Goal: Transaction & Acquisition: Download file/media

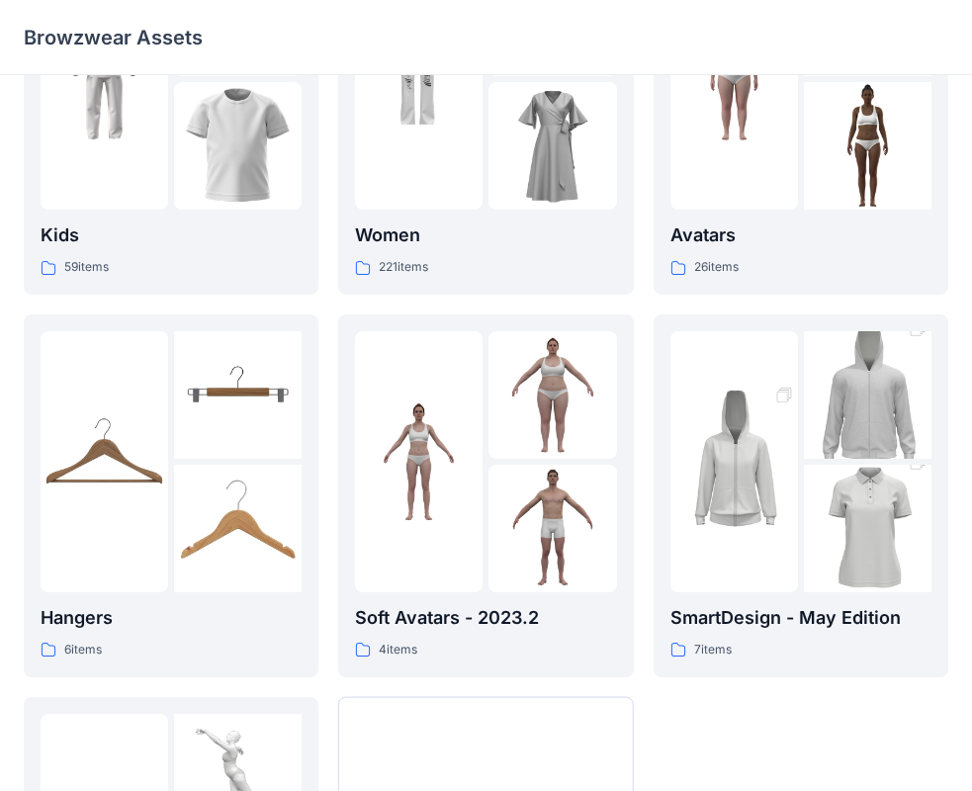
scroll to position [491, 0]
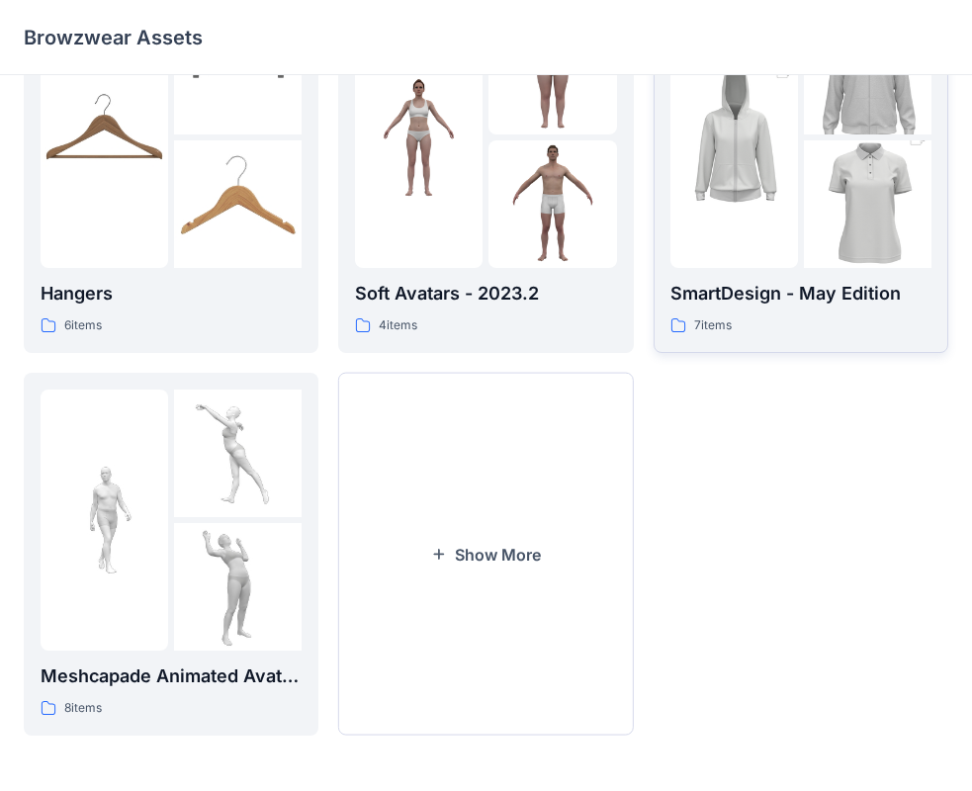
click at [820, 292] on p "SmartDesign - May Edition" at bounding box center [800, 294] width 261 height 28
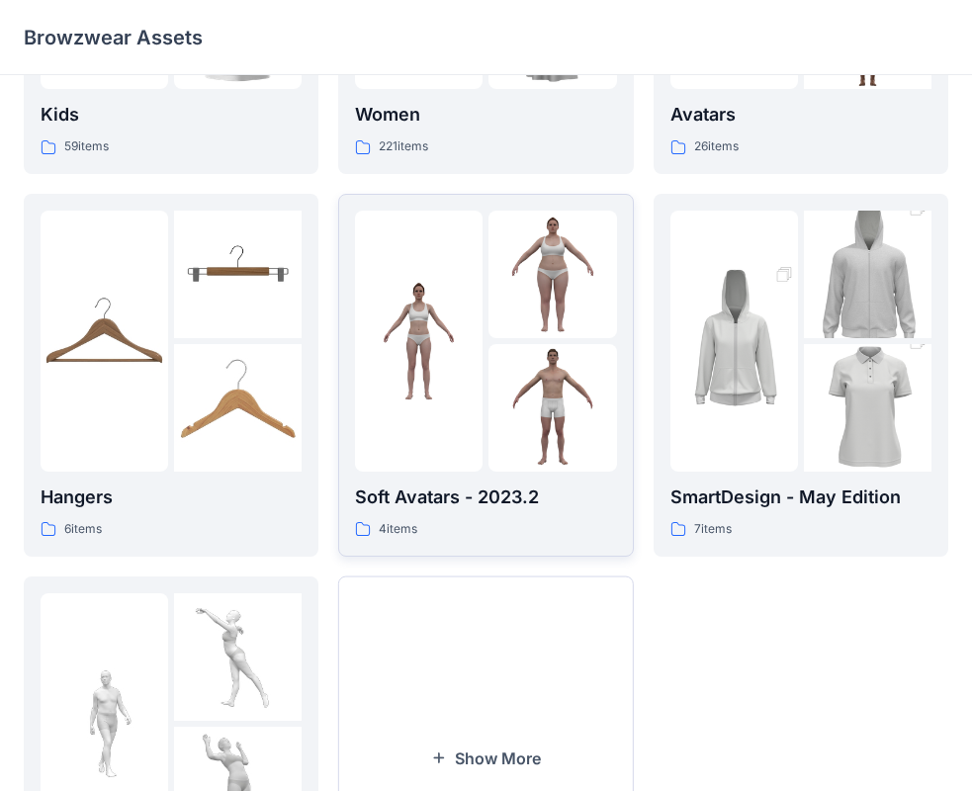
scroll to position [96, 0]
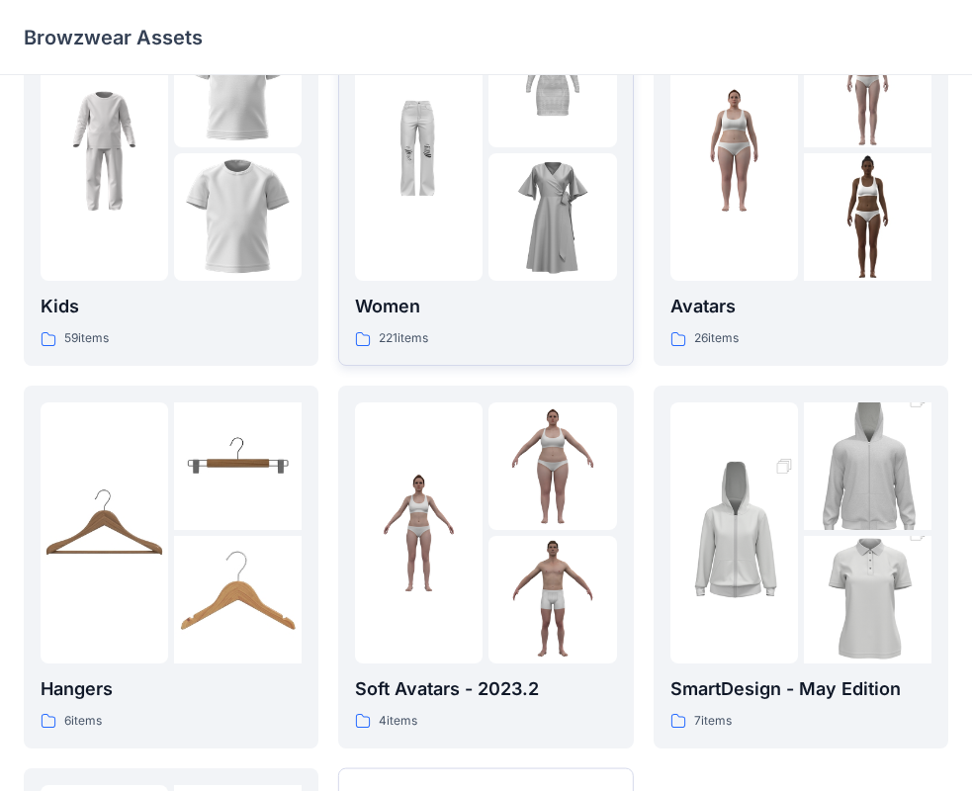
click at [391, 303] on p "Women" at bounding box center [485, 307] width 261 height 28
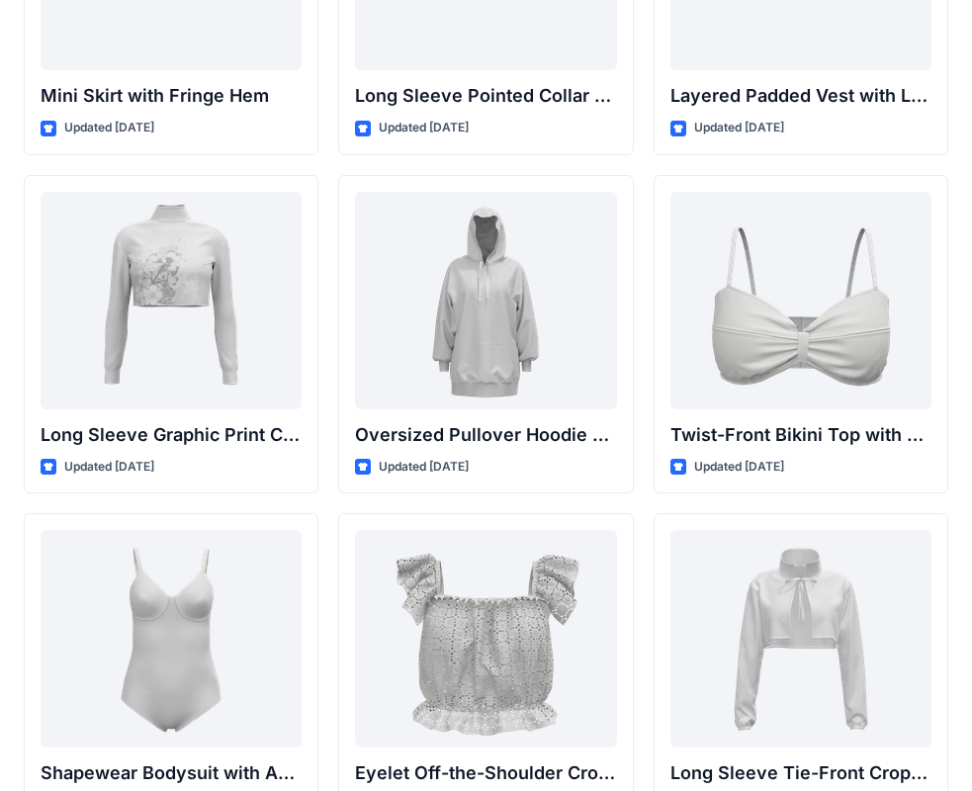
scroll to position [6086, 0]
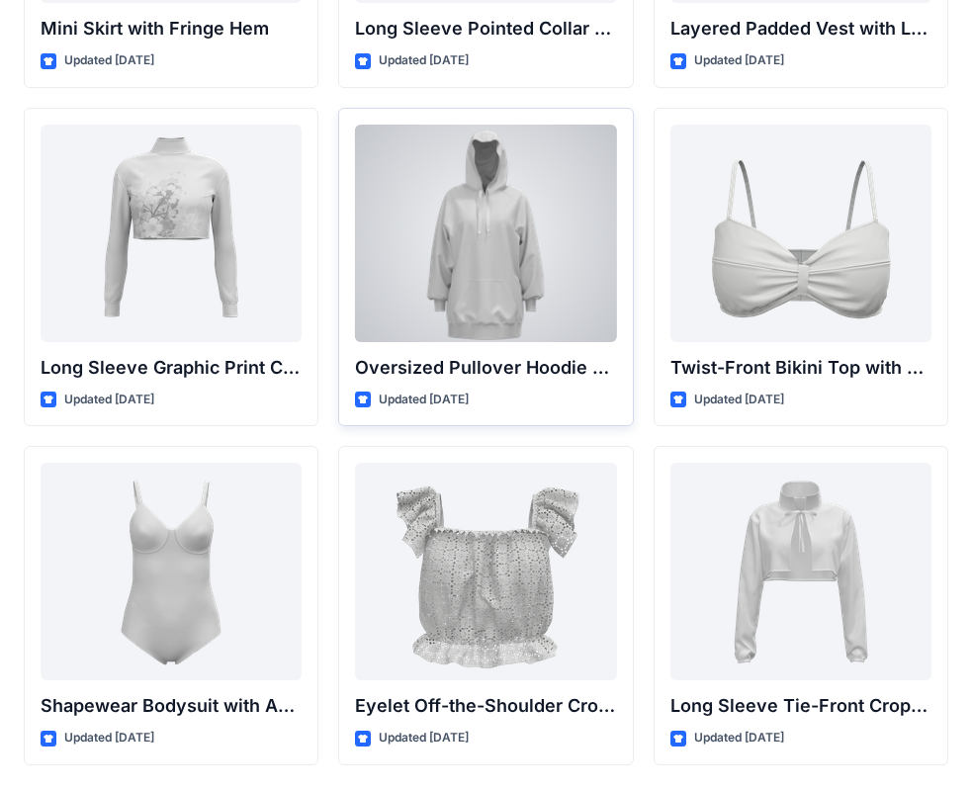
click at [479, 269] on div at bounding box center [485, 233] width 261 height 217
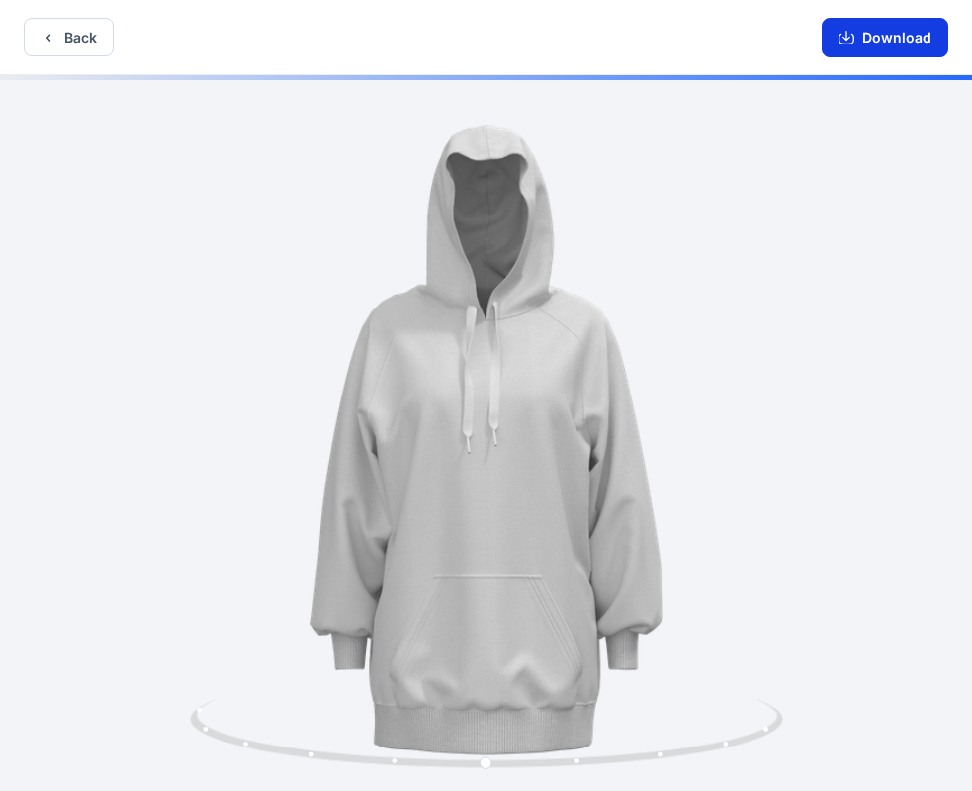
click at [887, 38] on button "Download" at bounding box center [884, 38] width 127 height 40
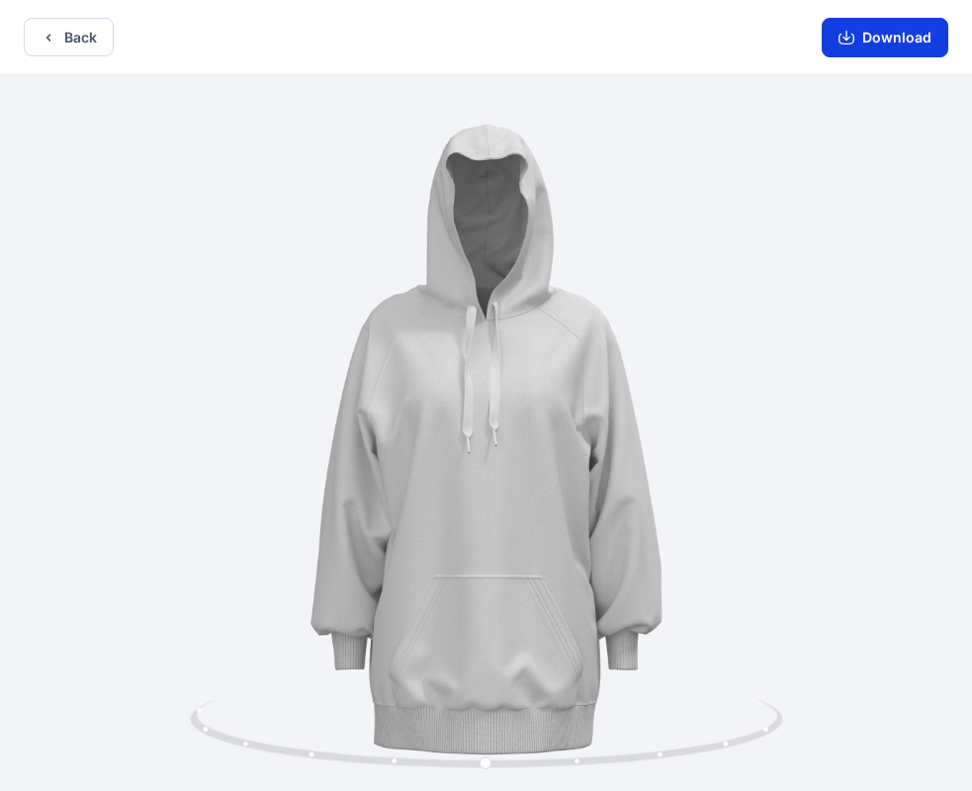
click at [887, 40] on button "Download" at bounding box center [884, 38] width 127 height 40
click at [843, 34] on icon "button" at bounding box center [846, 39] width 16 height 11
drag, startPoint x: 5, startPoint y: 167, endPoint x: 848, endPoint y: 37, distance: 853.3
click at [848, 37] on icon "button" at bounding box center [846, 36] width 8 height 10
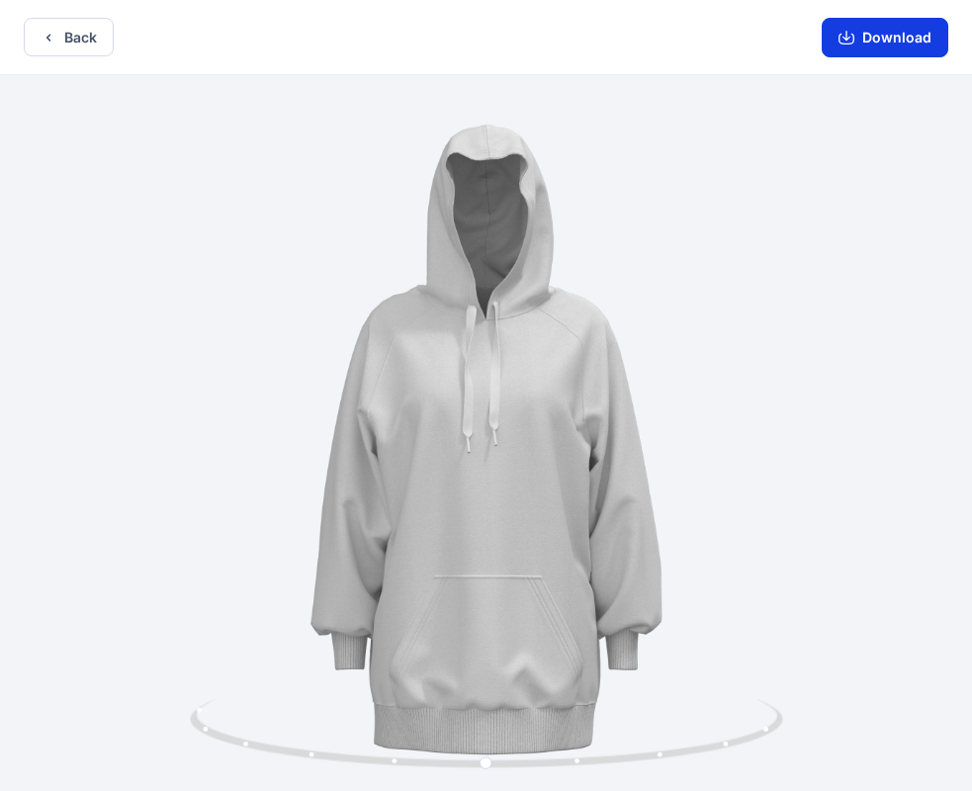
click at [848, 37] on icon "button" at bounding box center [846, 36] width 8 height 10
click at [870, 39] on button "Download" at bounding box center [884, 38] width 127 height 40
click at [875, 32] on button "Download" at bounding box center [884, 38] width 127 height 40
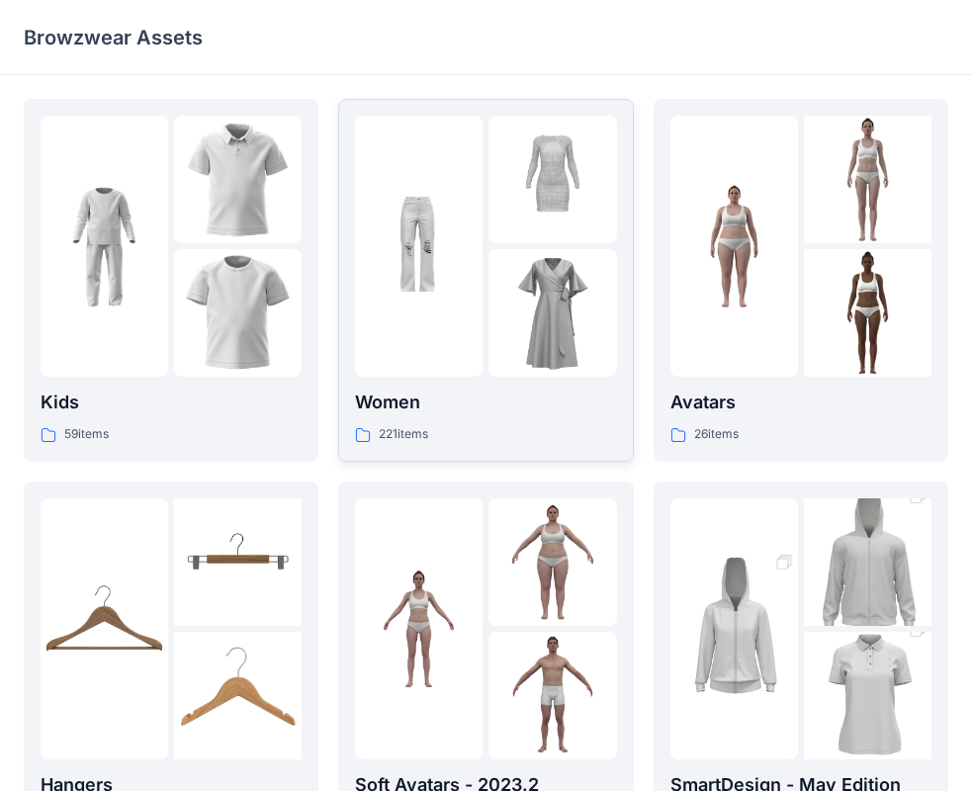
click at [453, 369] on div at bounding box center [419, 246] width 128 height 261
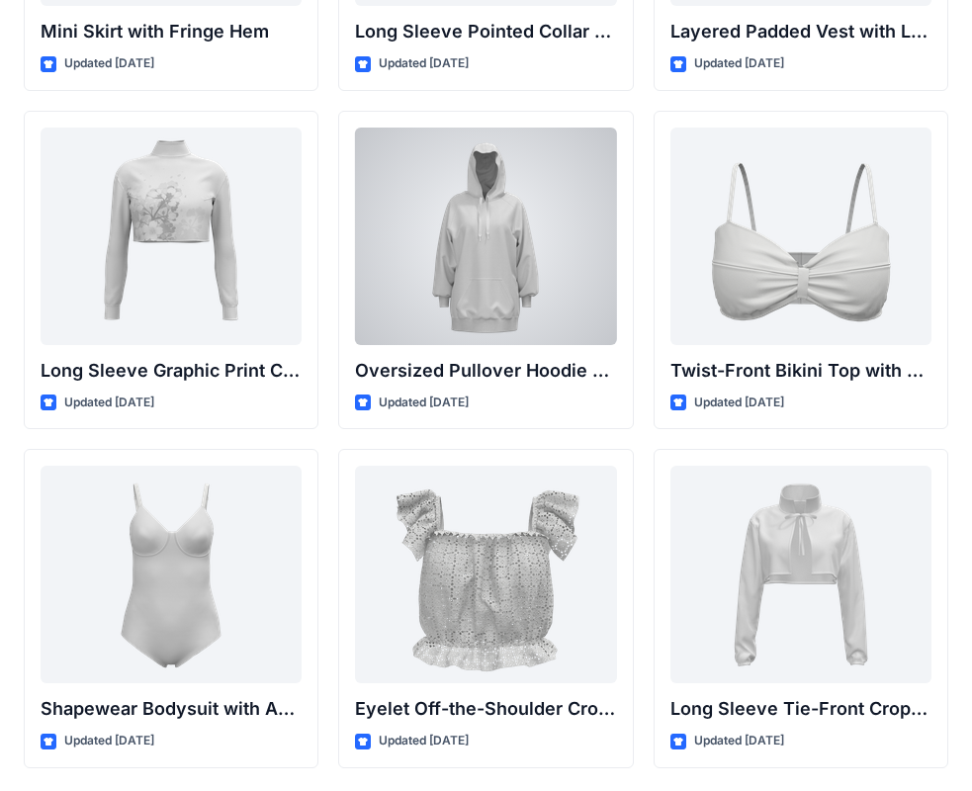
scroll to position [6086, 0]
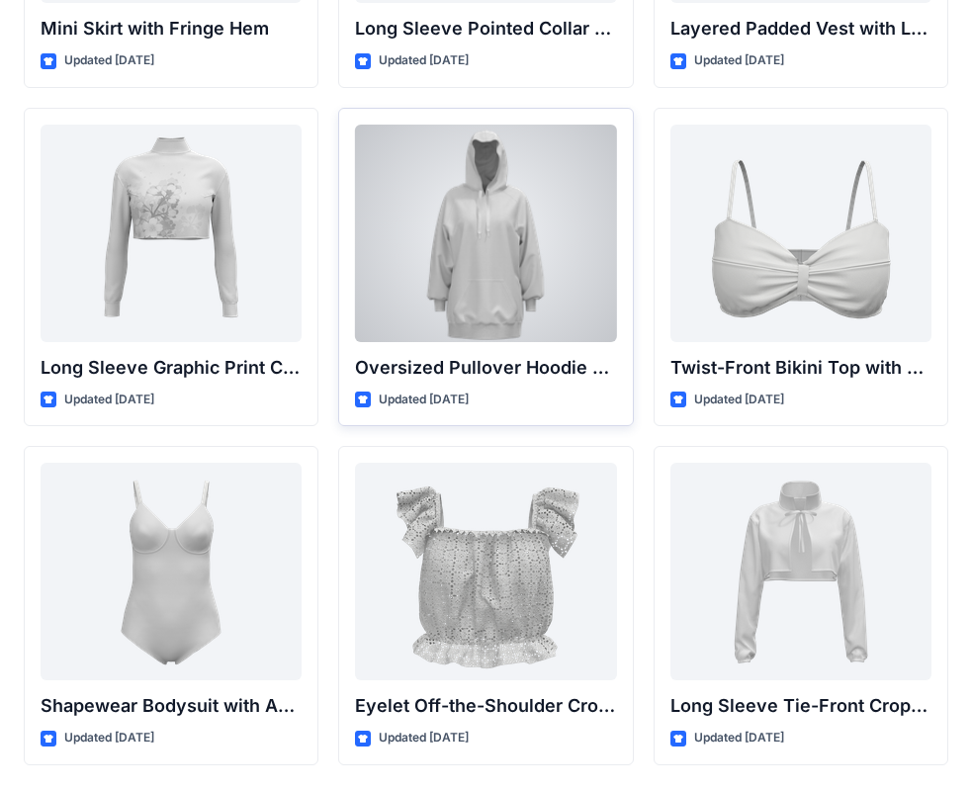
click at [486, 270] on div at bounding box center [485, 233] width 261 height 217
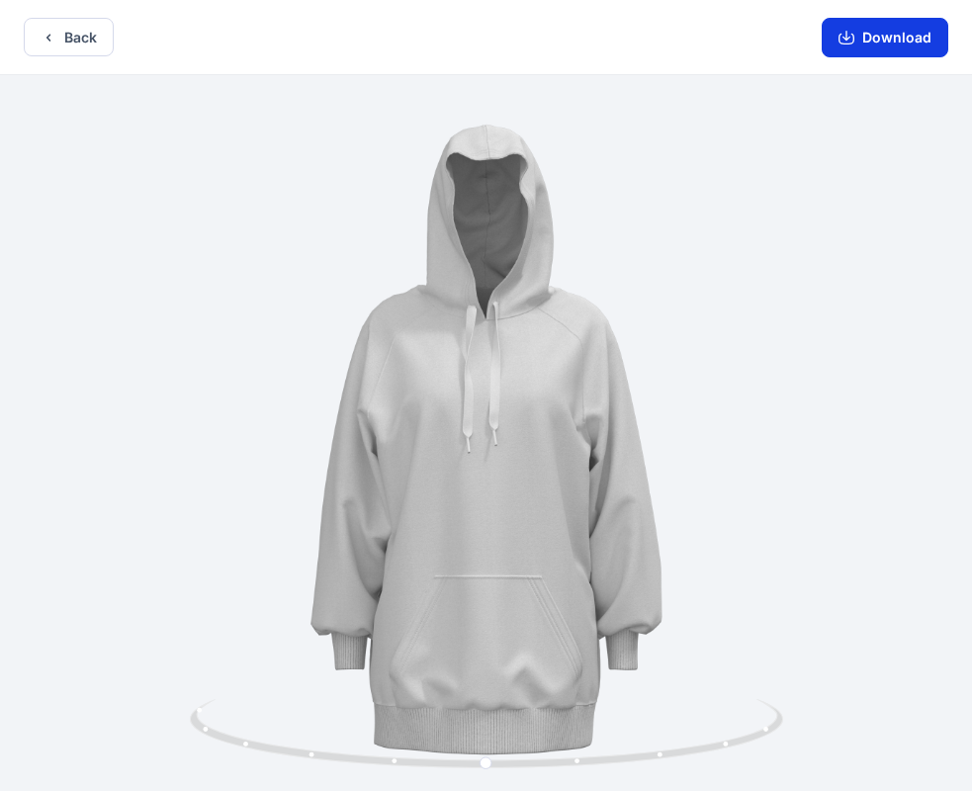
click at [880, 39] on button "Download" at bounding box center [884, 38] width 127 height 40
click at [49, 43] on icon "button" at bounding box center [49, 38] width 16 height 16
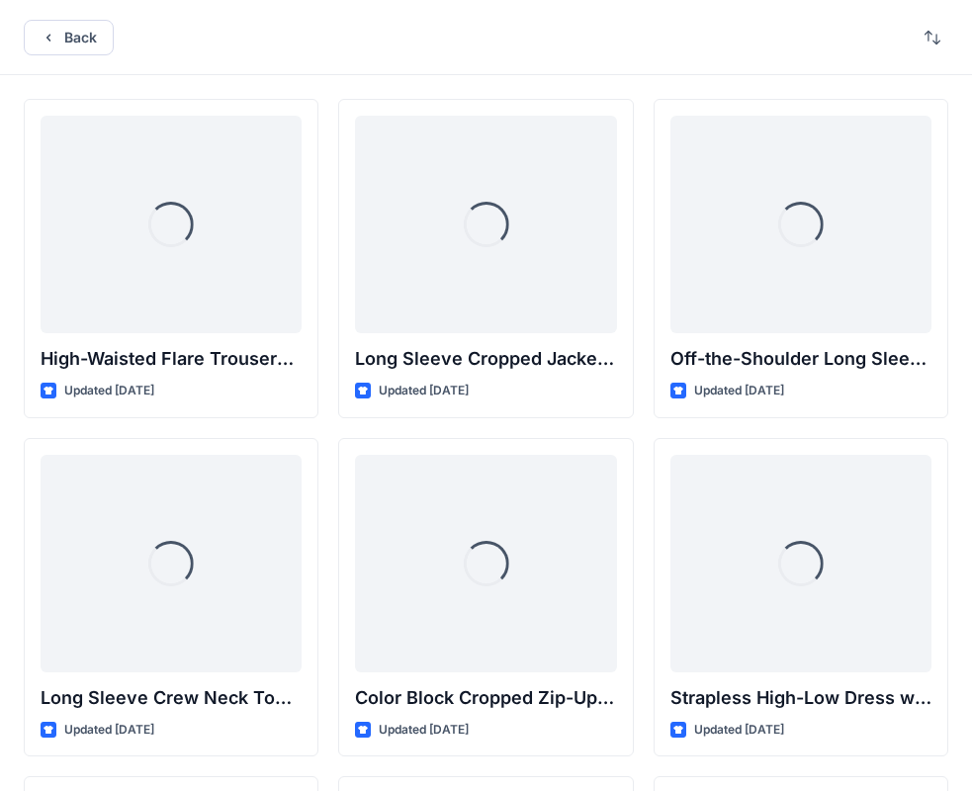
scroll to position [6086, 0]
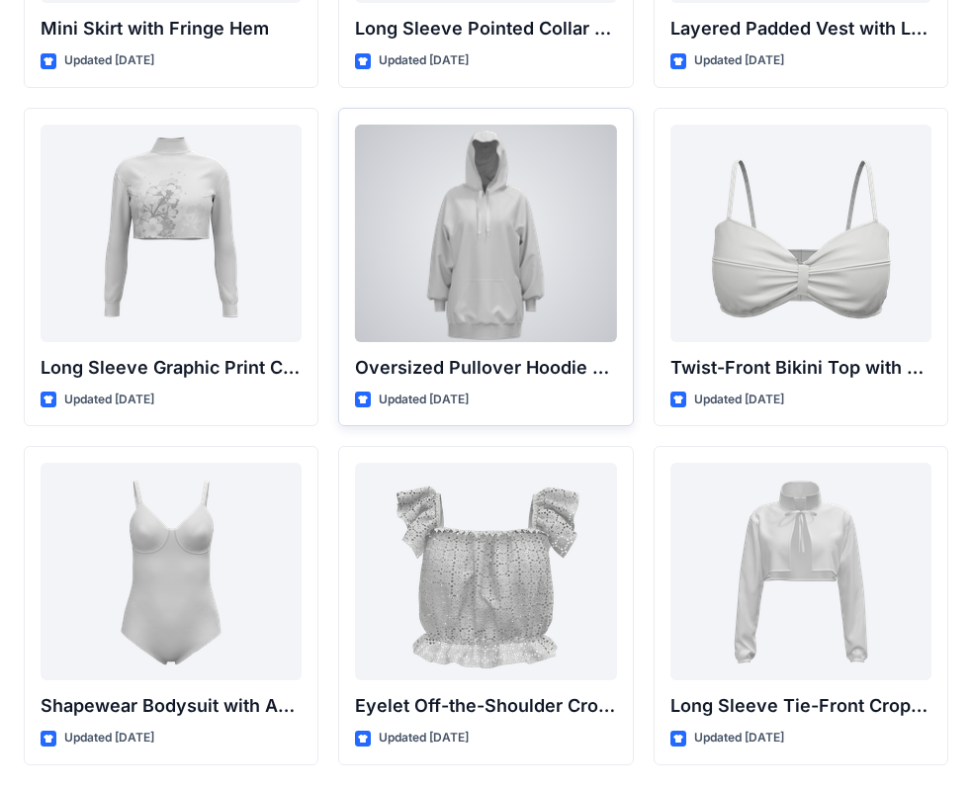
click at [481, 279] on div at bounding box center [485, 233] width 261 height 217
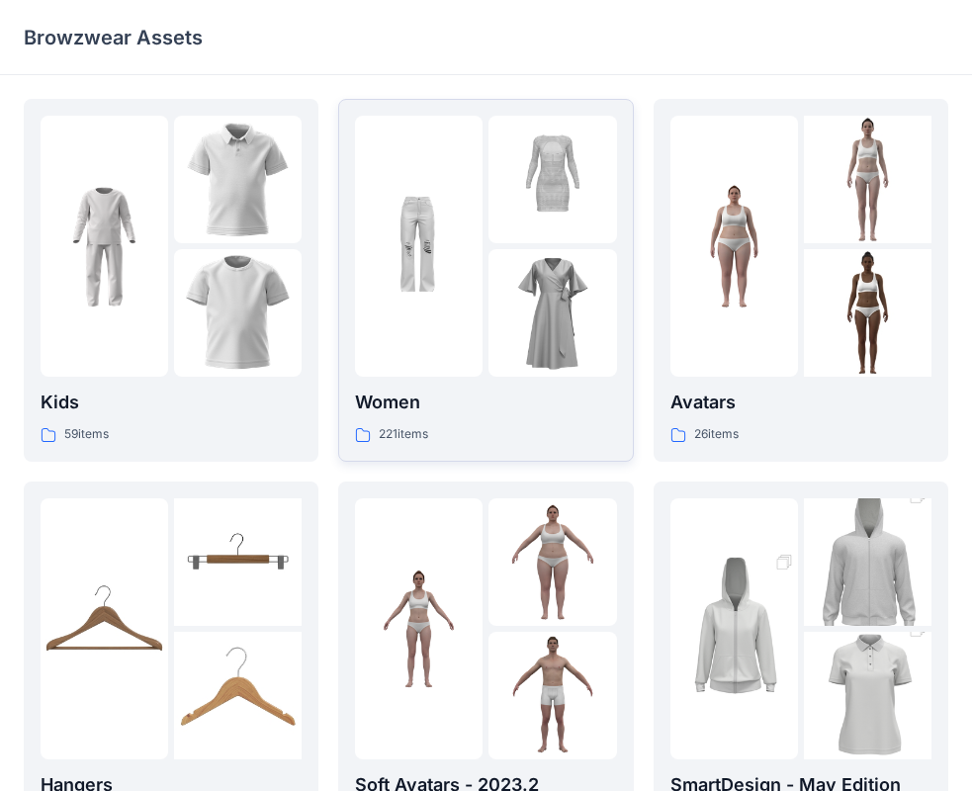
click at [494, 325] on img at bounding box center [552, 313] width 128 height 128
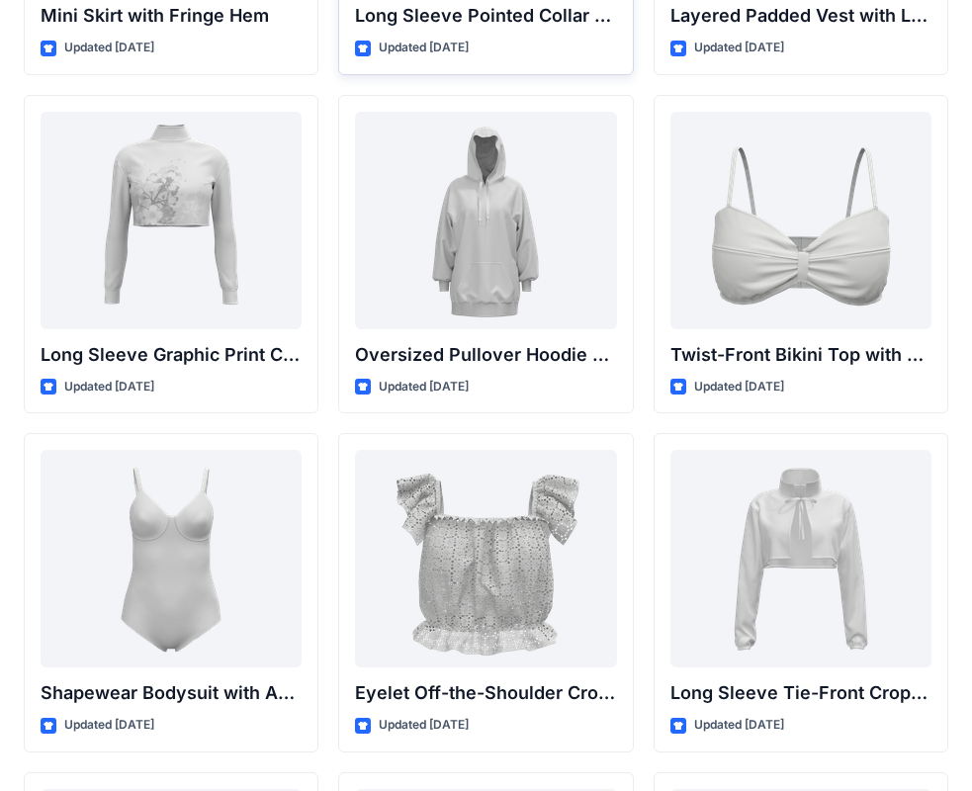
scroll to position [6156, 0]
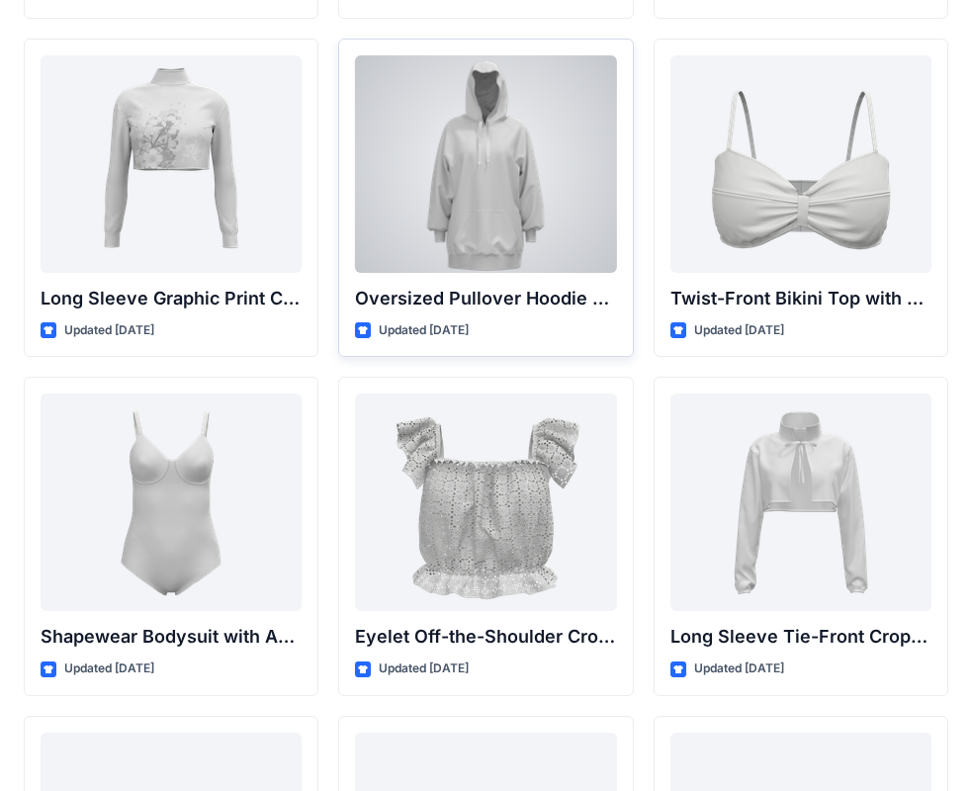
click at [468, 206] on div at bounding box center [485, 163] width 261 height 217
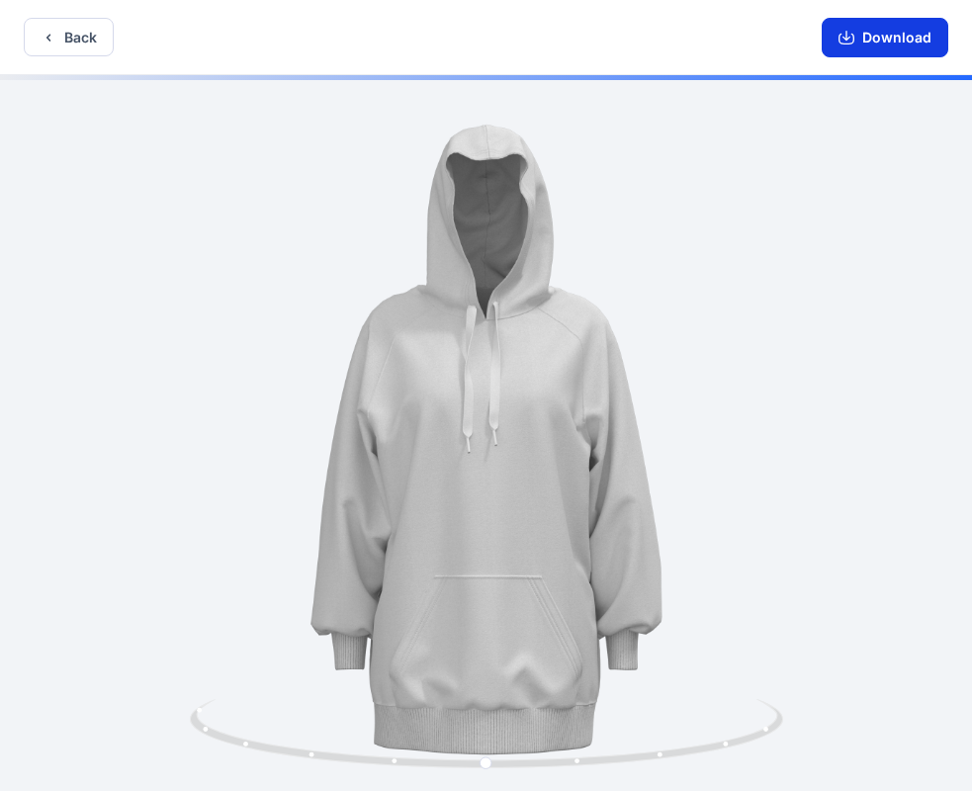
click at [869, 38] on button "Download" at bounding box center [884, 38] width 127 height 40
